Goal: Check status

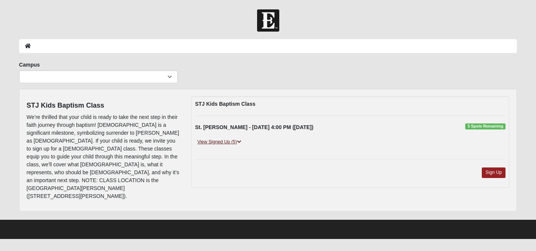
click at [242, 140] on link "View Signed Up (5)" at bounding box center [219, 142] width 48 height 8
click at [240, 140] on icon at bounding box center [239, 142] width 4 height 5
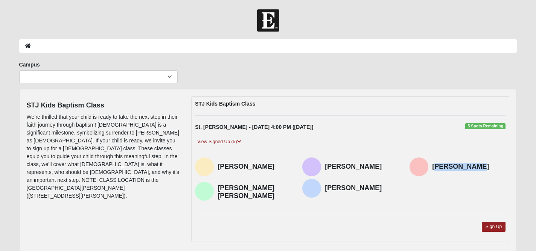
drag, startPoint x: 473, startPoint y: 165, endPoint x: 435, endPoint y: 167, distance: 38.4
click at [435, 167] on h4 "[PERSON_NAME]" at bounding box center [468, 167] width 73 height 8
click at [238, 141] on icon at bounding box center [239, 142] width 4 height 5
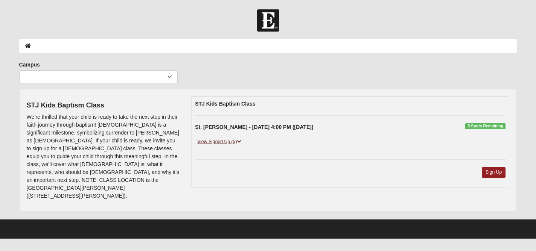
click at [243, 141] on link "View Signed Up (5)" at bounding box center [219, 142] width 48 height 8
